Goal: Information Seeking & Learning: Check status

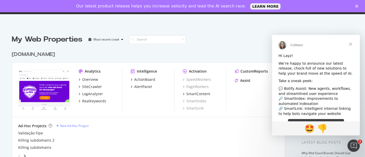
scroll to position [153, 356]
click at [224, 41] on div "My Web Properties Most recent crawl" at bounding box center [133, 39] width 243 height 10
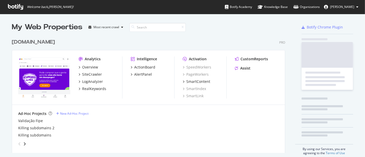
scroll to position [153, 356]
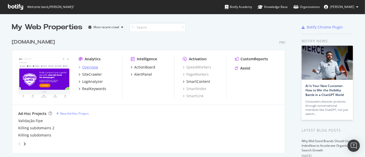
click at [94, 67] on div "Overview" at bounding box center [90, 67] width 16 height 5
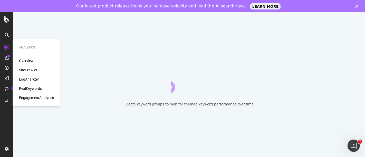
click at [26, 80] on div "LogAnalyzer" at bounding box center [29, 79] width 20 height 5
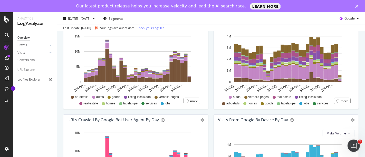
scroll to position [171, 0]
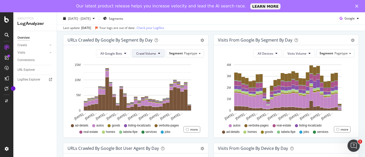
click at [152, 51] on span "Crawl Volume" at bounding box center [146, 53] width 20 height 4
click at [113, 51] on span "All Google Bots" at bounding box center [111, 53] width 22 height 4
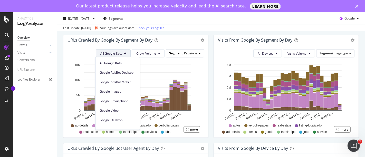
click at [171, 51] on span "Segment" at bounding box center [176, 53] width 14 height 4
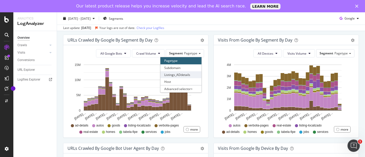
click at [177, 72] on div "Listings_ADdetails" at bounding box center [180, 74] width 41 height 7
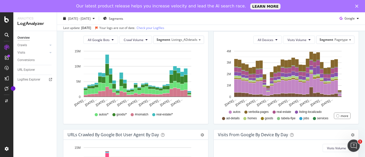
scroll to position [70, 0]
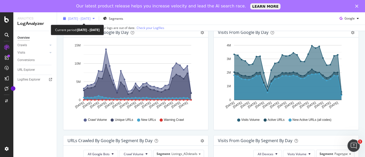
click at [91, 19] on span "[DATE] - [DATE]" at bounding box center [79, 18] width 23 height 4
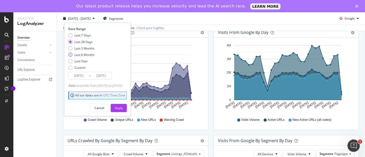
click at [88, 55] on div "Last 6 Months" at bounding box center [84, 55] width 20 height 4
type input "[DATE]"
click at [127, 108] on button "Apply" at bounding box center [119, 108] width 16 height 8
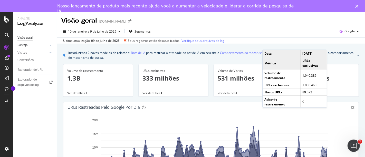
click at [33, 46] on link "Rasteja" at bounding box center [32, 45] width 31 height 5
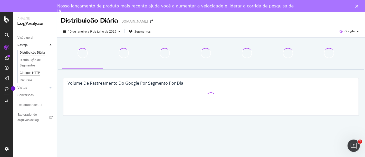
click at [34, 71] on div "Códigos HTTP" at bounding box center [30, 72] width 20 height 5
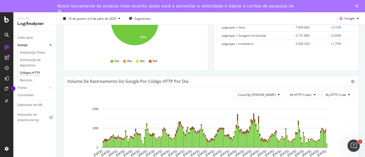
scroll to position [142, 0]
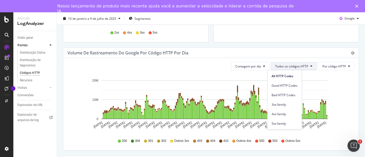
click at [298, 67] on font "Todos os códigos HTTP" at bounding box center [291, 66] width 33 height 4
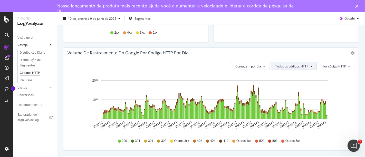
click at [298, 67] on font "Todos os códigos HTTP" at bounding box center [291, 66] width 33 height 4
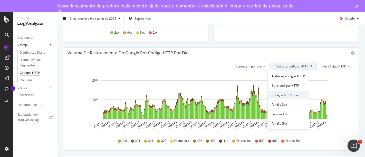
click at [294, 94] on font "Códigos HTTP ruins" at bounding box center [286, 95] width 28 height 4
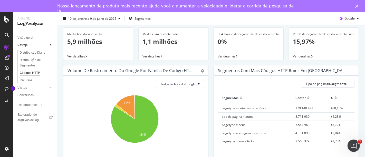
scroll to position [0, 0]
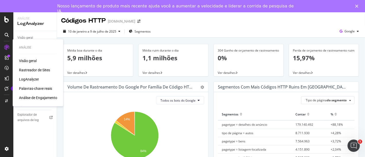
click at [23, 59] on font "Visão geral" at bounding box center [28, 61] width 18 height 4
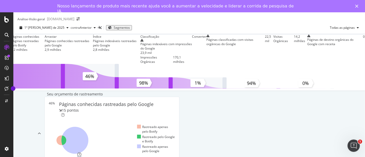
scroll to position [241, 0]
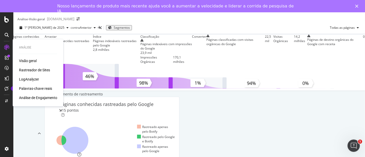
click at [31, 80] on font "LogAnalyzer" at bounding box center [29, 79] width 20 height 4
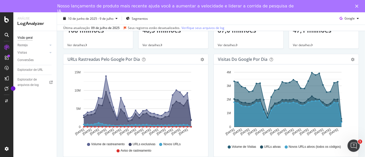
scroll to position [57, 0]
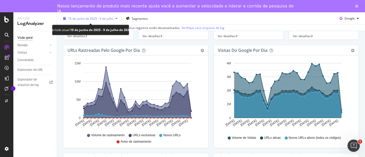
click at [106, 19] on font "10 de junho de 2025 - 9 de julho" at bounding box center [90, 18] width 45 height 4
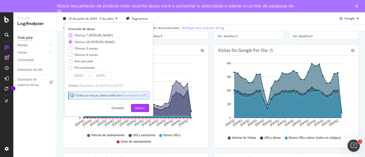
click at [93, 35] on font "Últimos 7 [PERSON_NAME]" at bounding box center [93, 35] width 39 height 4
type input "[DATE]"
click at [143, 107] on font "Aplicar" at bounding box center [140, 108] width 10 height 4
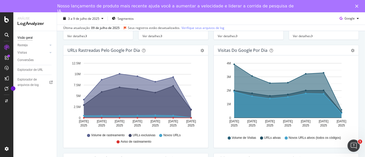
click at [323, 20] on div "3 a 9 de julho de 2025 Segmentos Google" at bounding box center [211, 19] width 308 height 10
